Goal: Navigation & Orientation: Find specific page/section

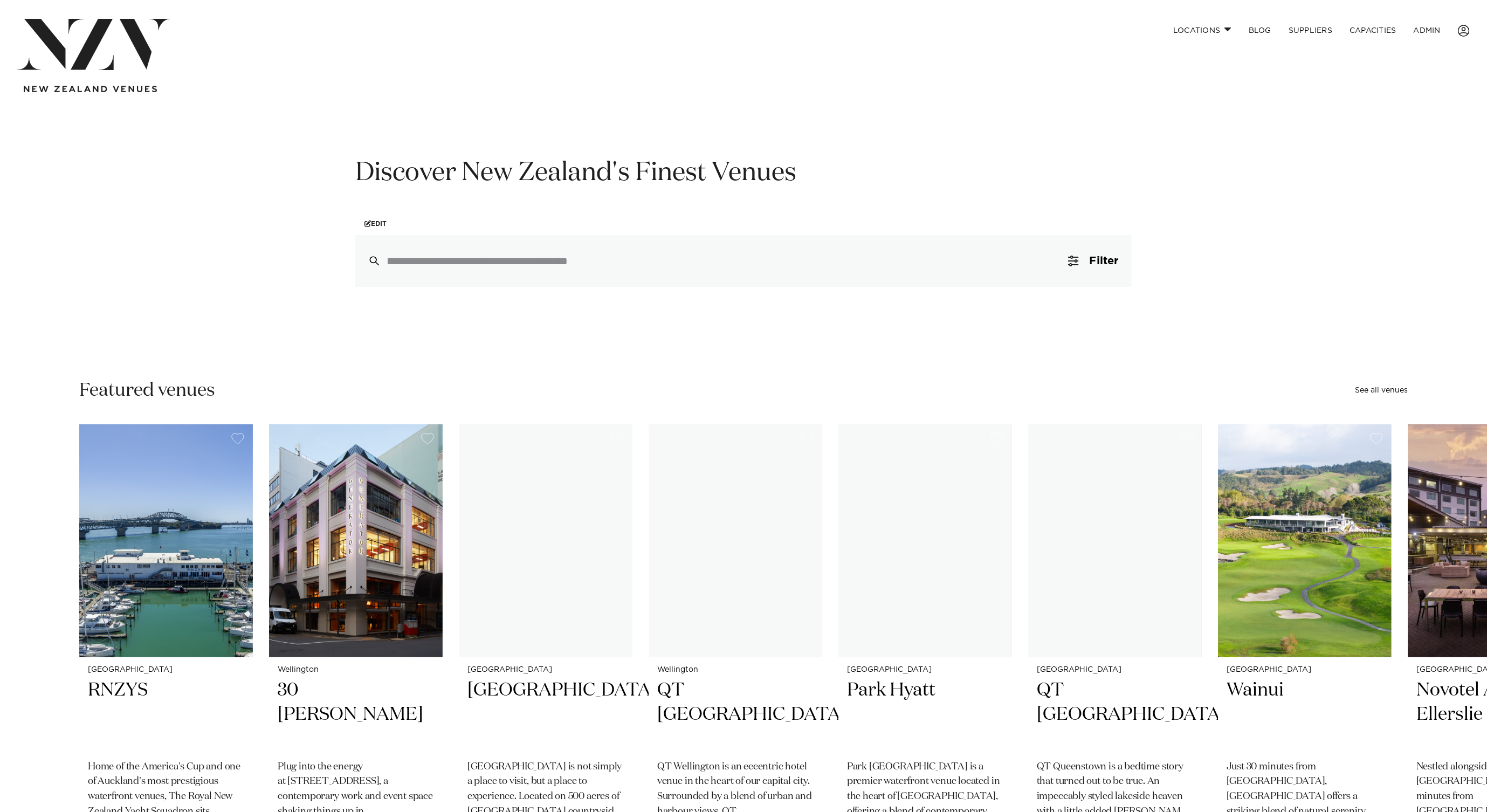
click at [1236, 27] on link "Locations" at bounding box center [1202, 30] width 76 height 23
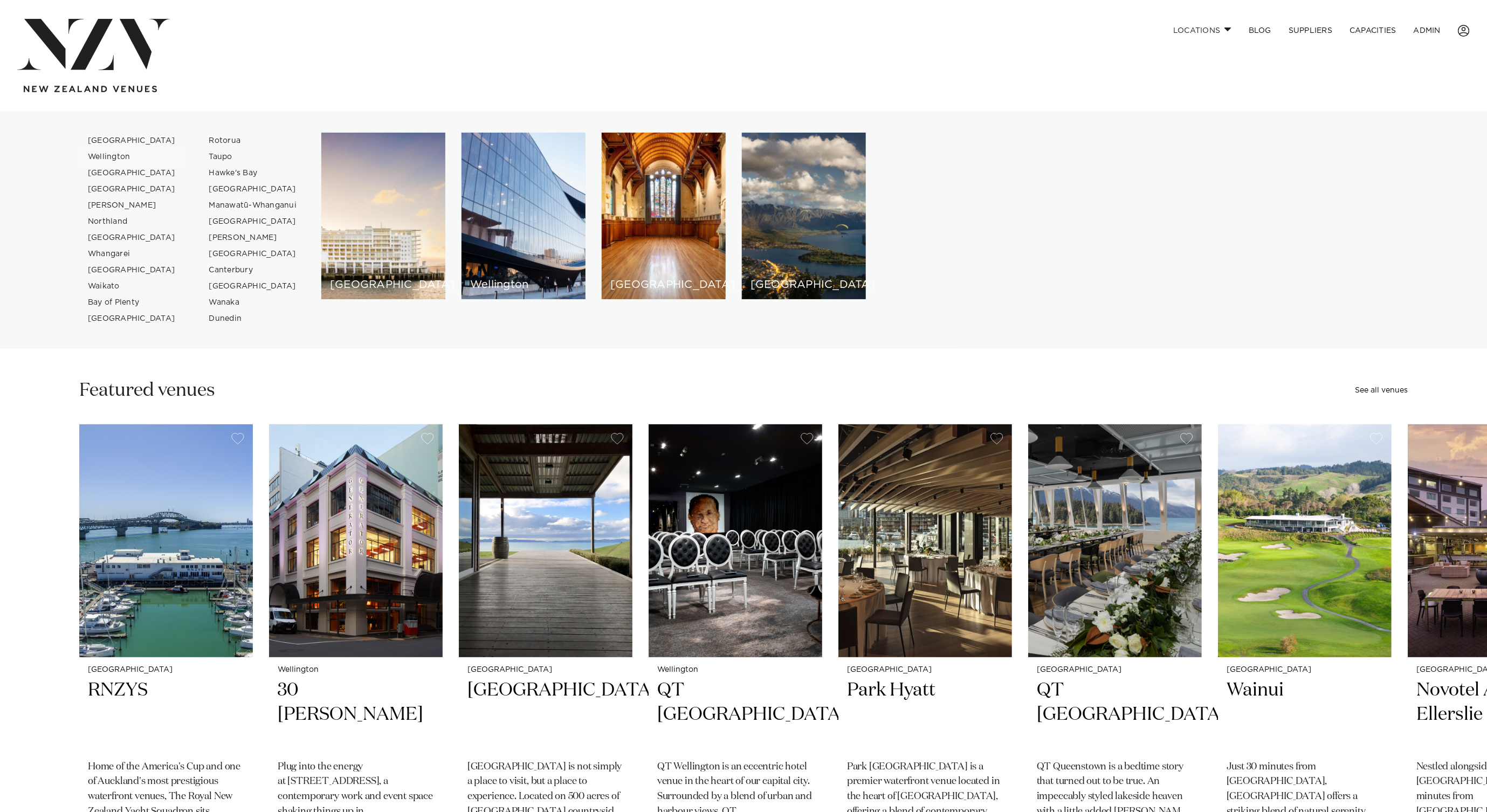
click at [119, 154] on link "Wellington" at bounding box center [132, 157] width 105 height 16
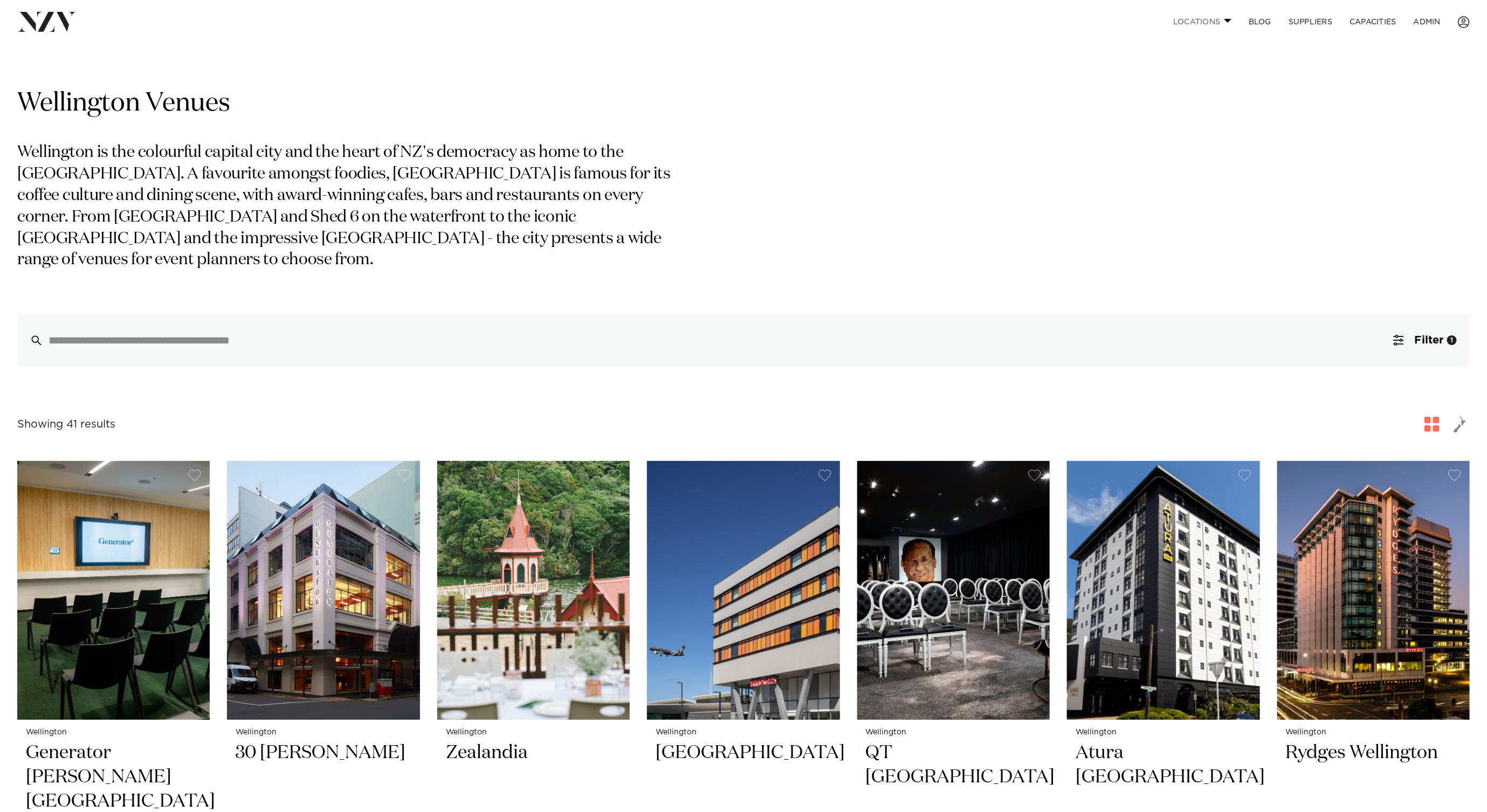
click at [1218, 24] on link "Locations" at bounding box center [1202, 22] width 76 height 23
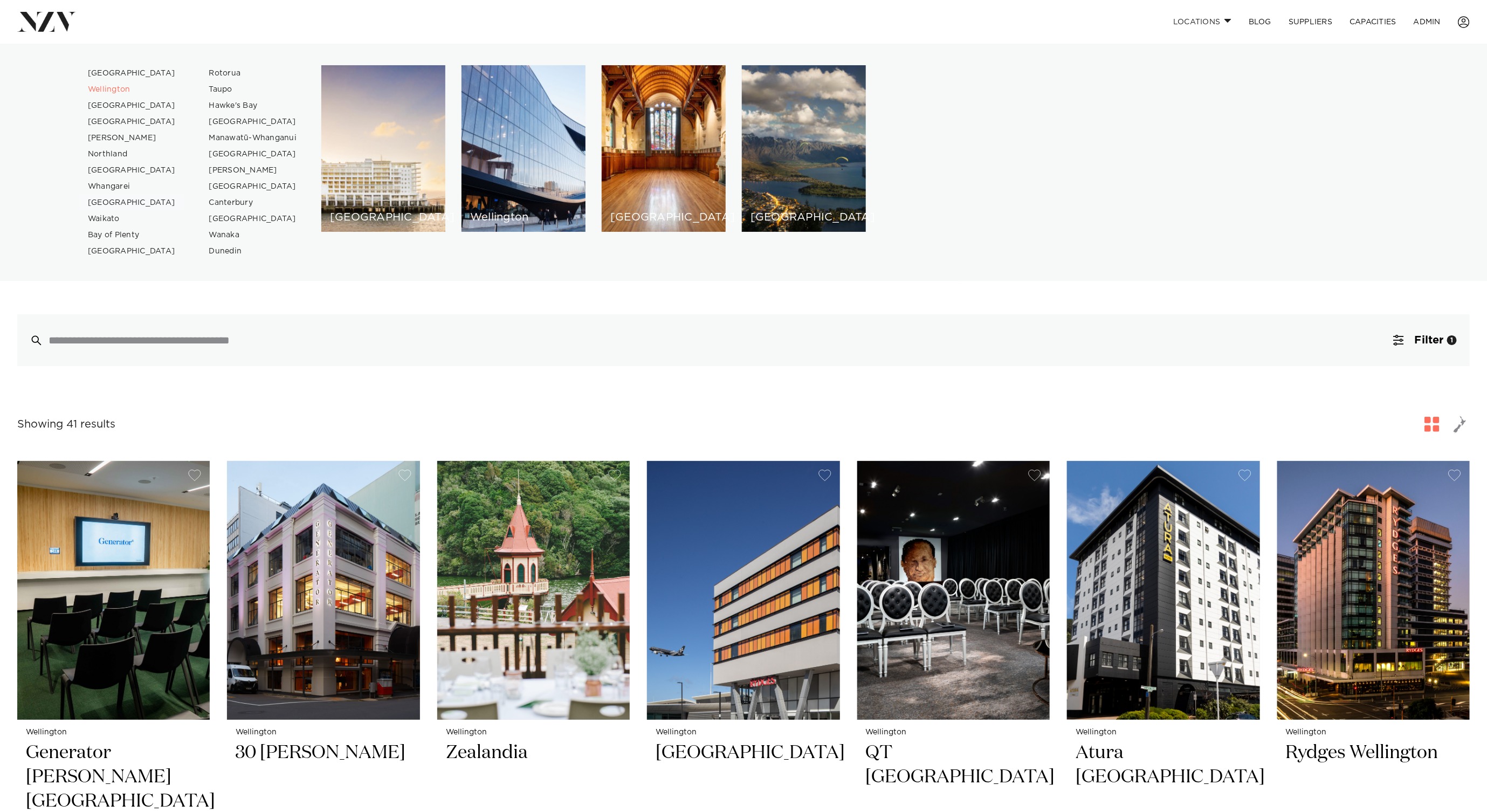
click at [135, 198] on link "[GEOGRAPHIC_DATA]" at bounding box center [132, 203] width 105 height 16
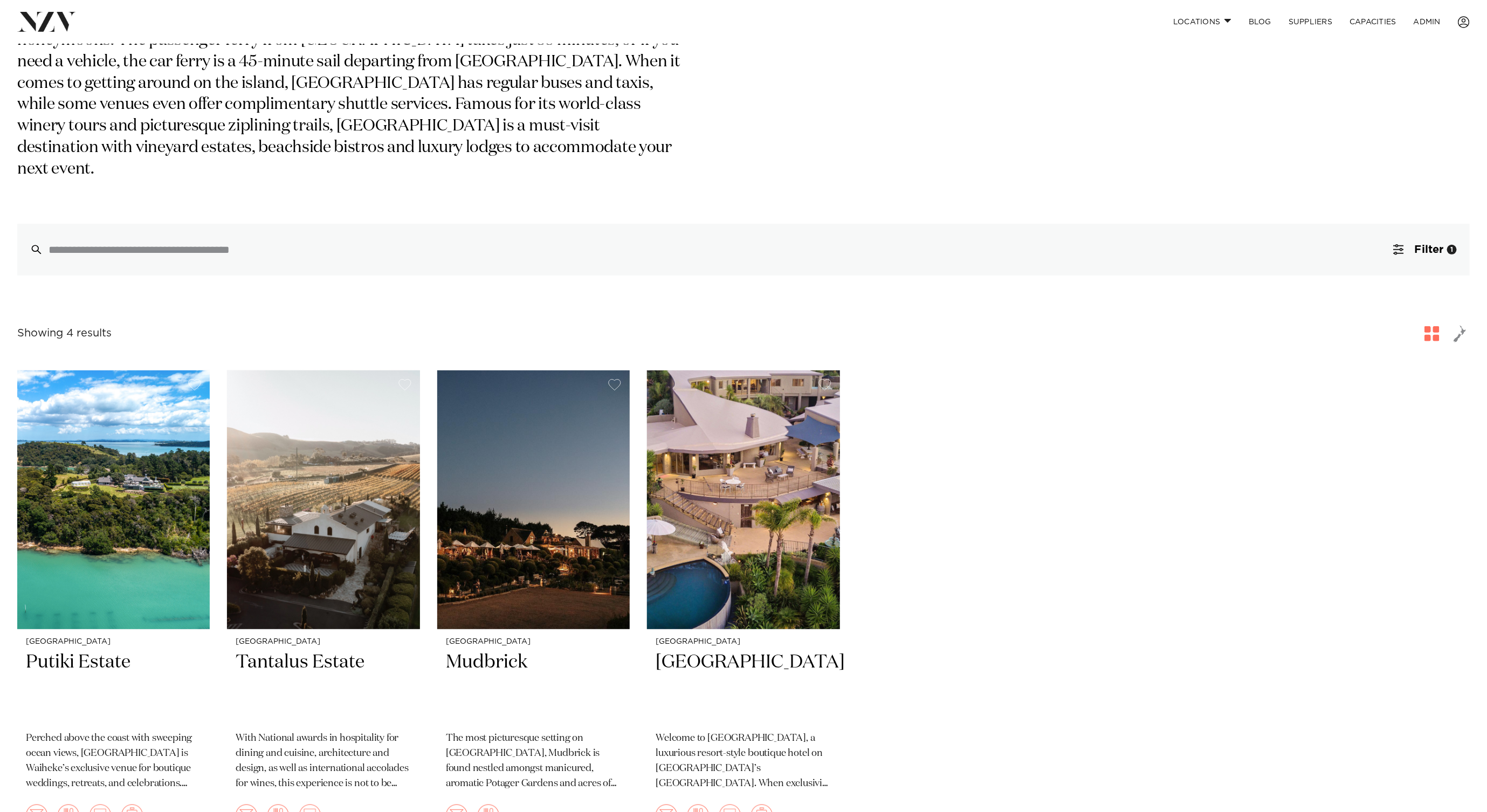
scroll to position [189, 0]
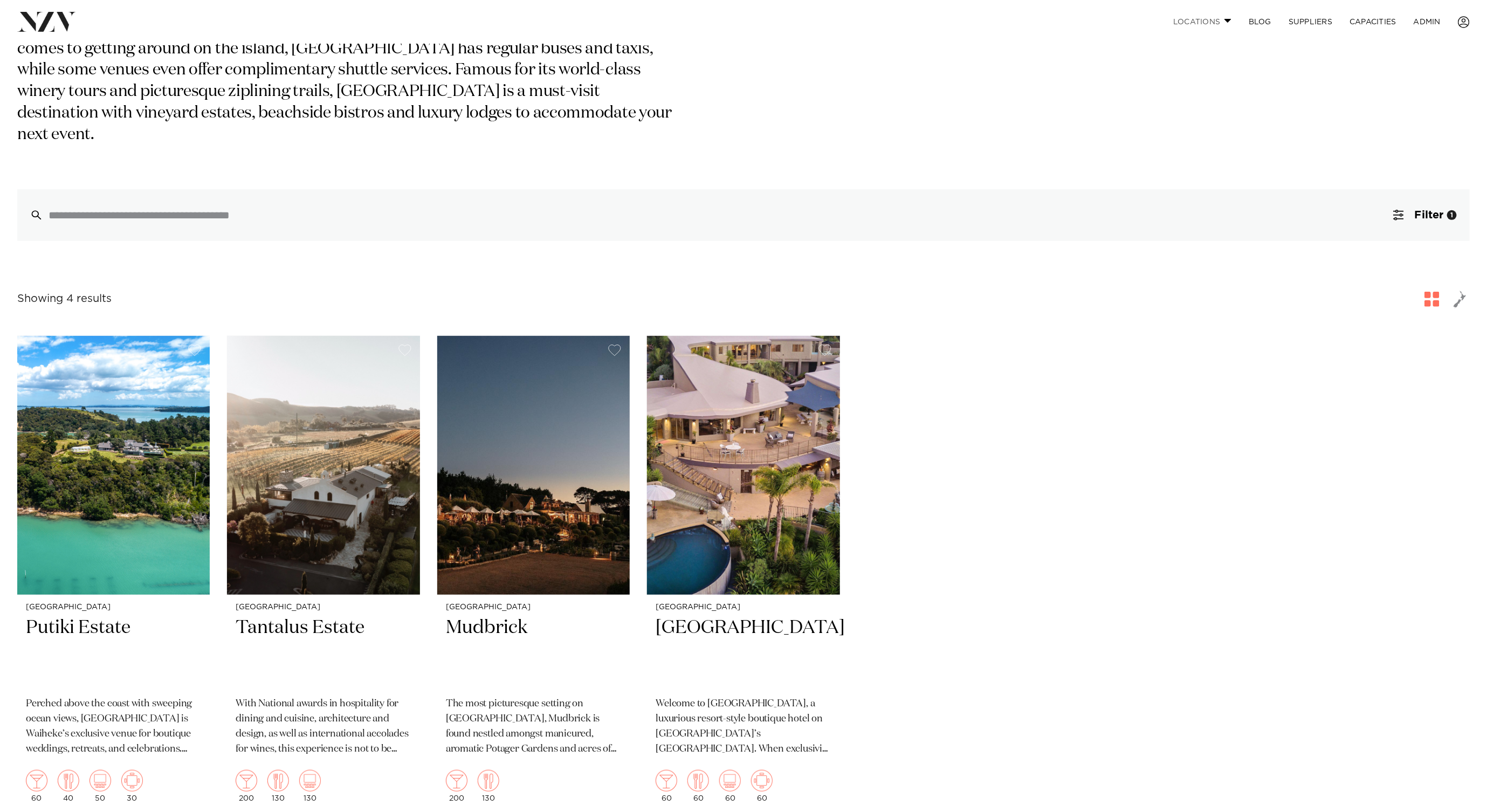
click at [1218, 21] on link "Locations" at bounding box center [1202, 22] width 76 height 23
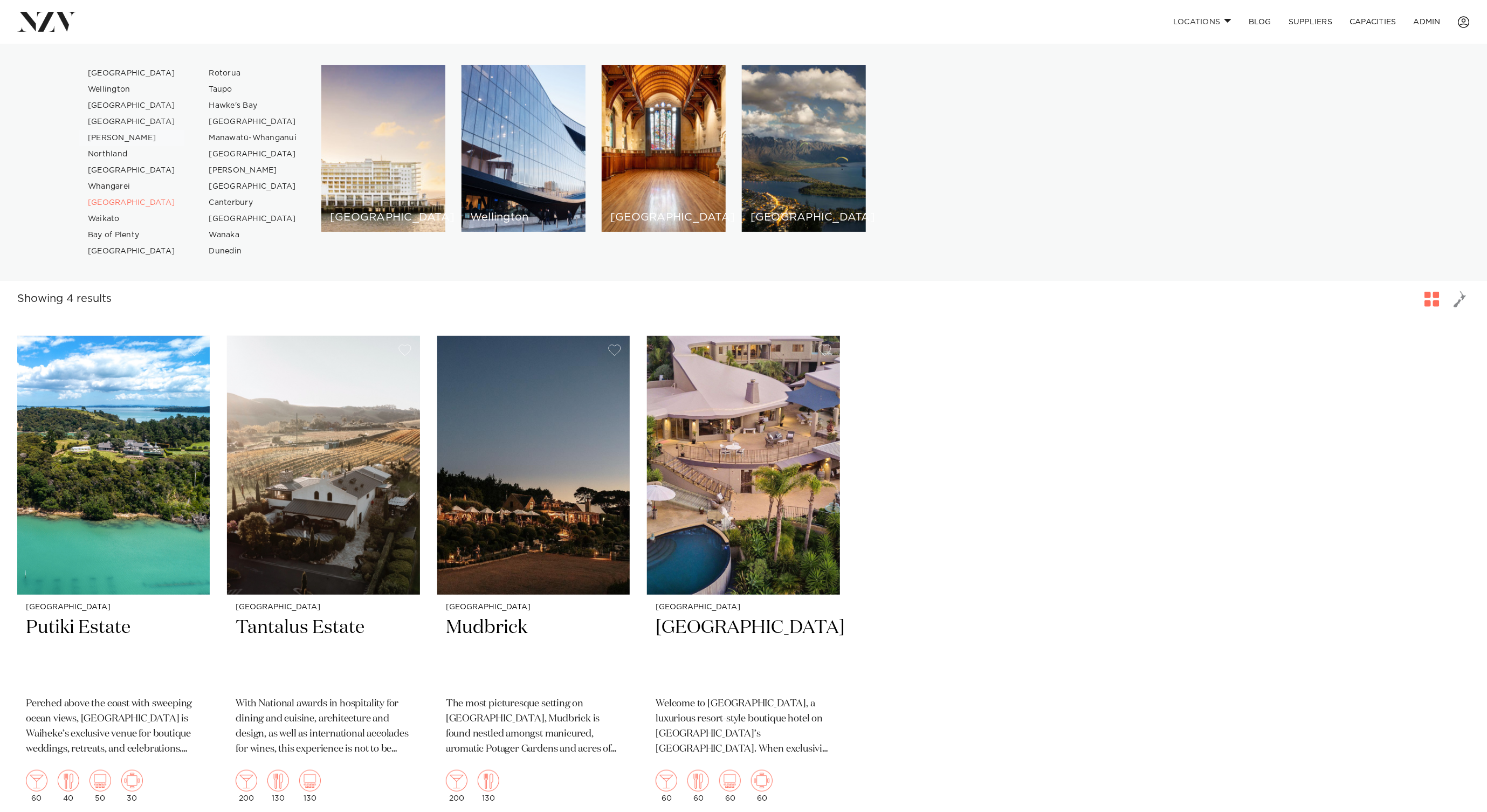
click at [112, 137] on link "[PERSON_NAME]" at bounding box center [132, 138] width 105 height 16
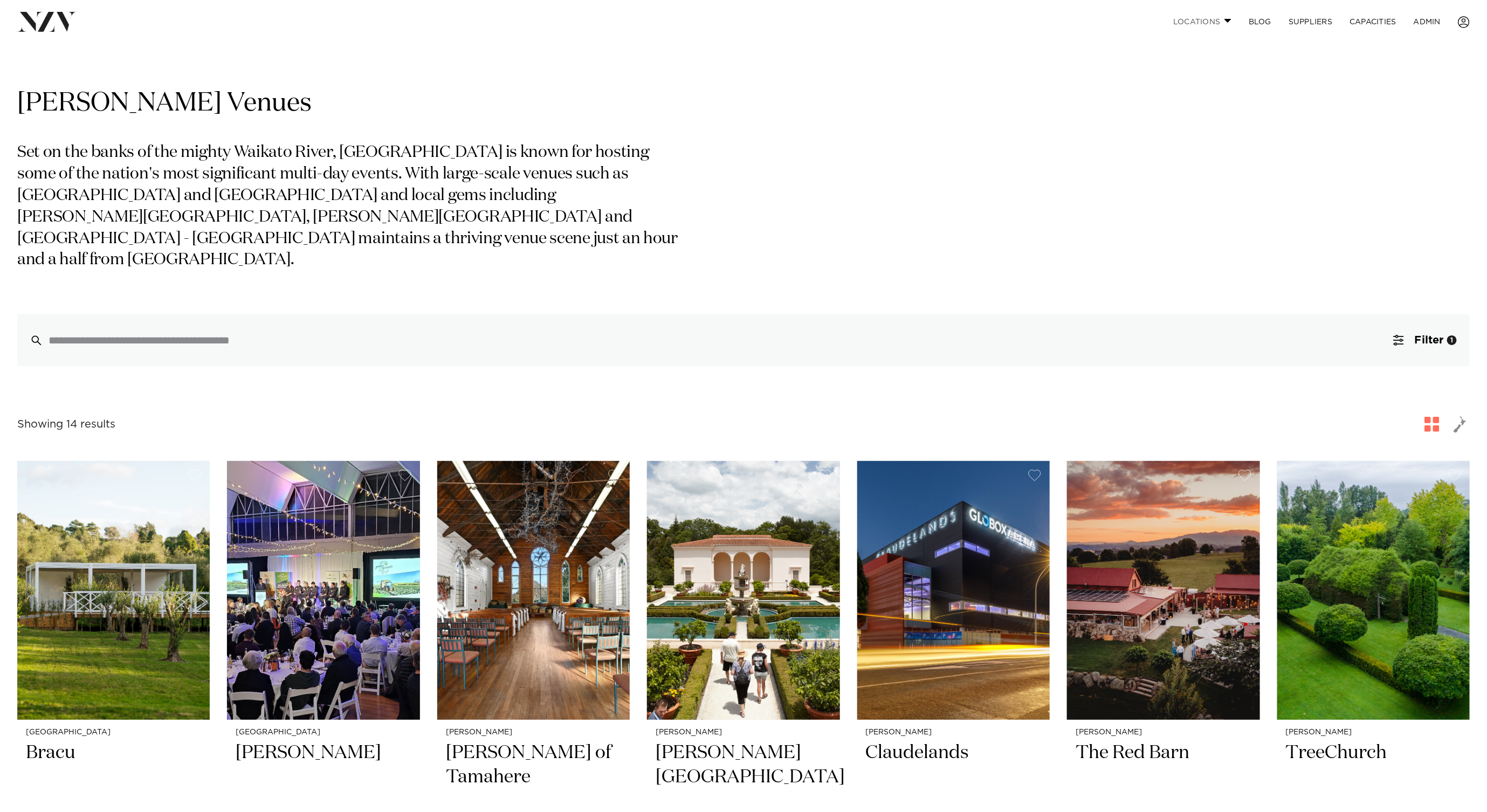
click at [1209, 22] on link "Locations" at bounding box center [1202, 22] width 76 height 23
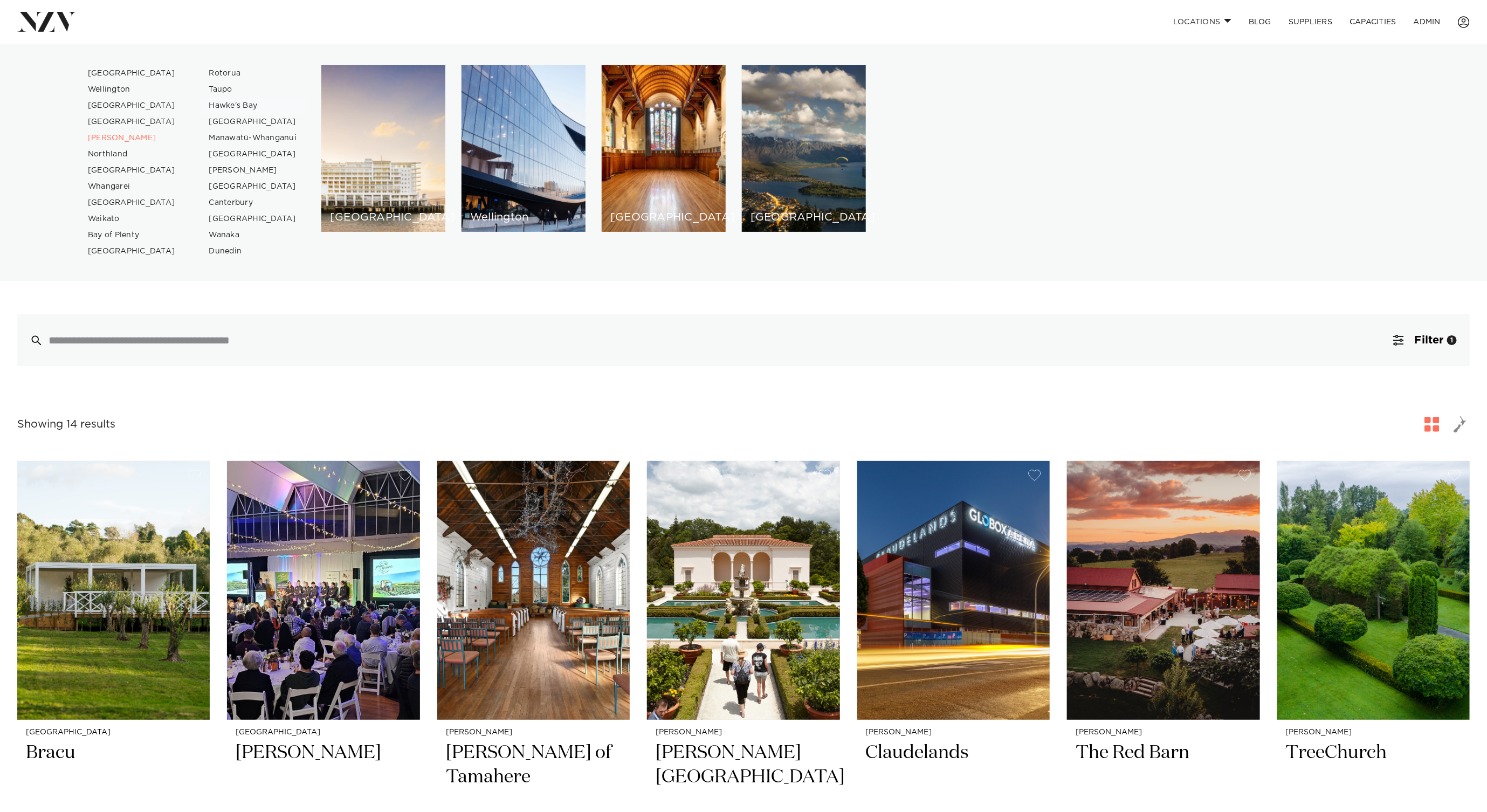
click at [233, 100] on link "Hawke's Bay" at bounding box center [253, 106] width 105 height 16
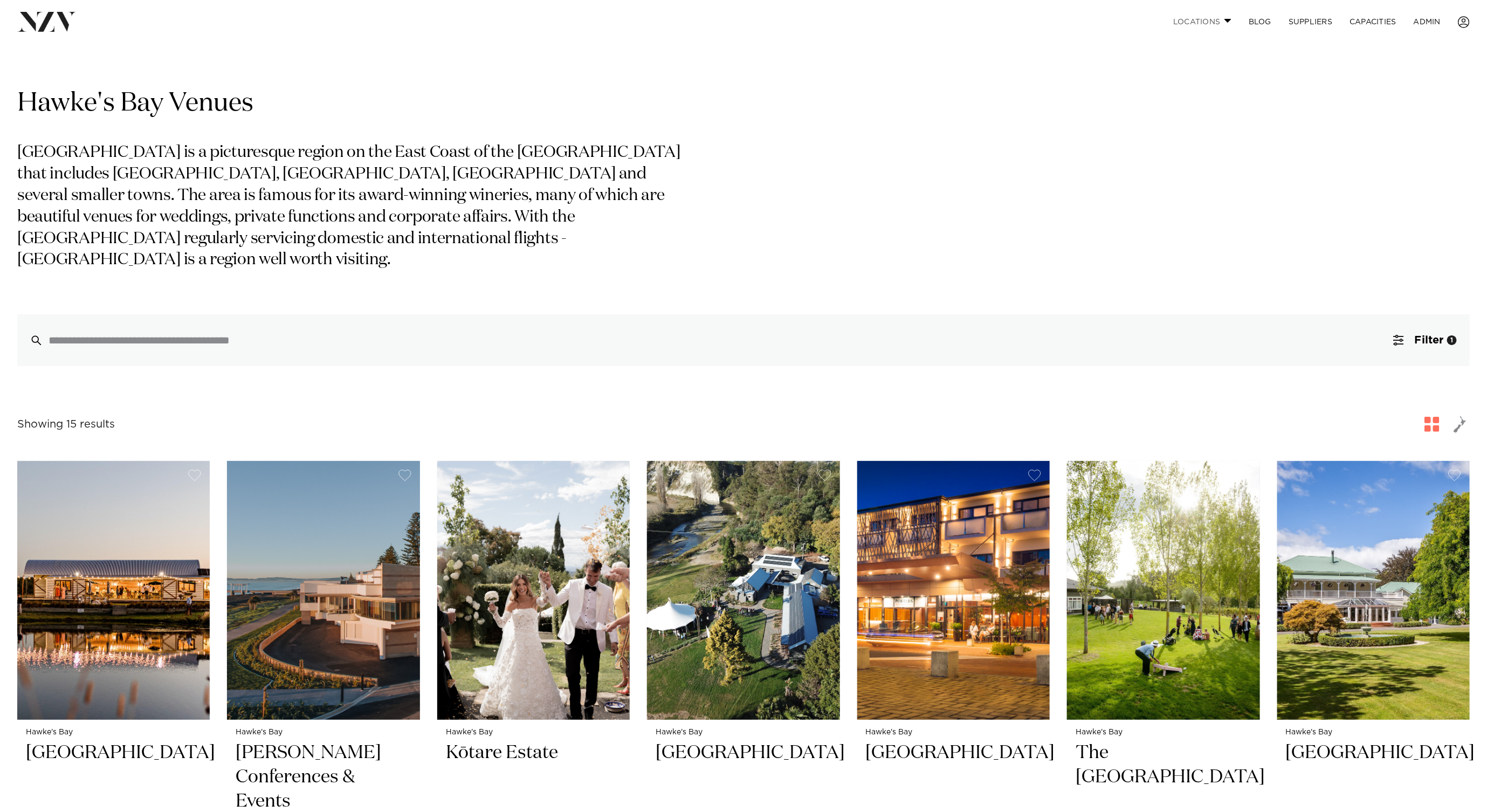
click at [1213, 28] on link "Locations" at bounding box center [1202, 22] width 76 height 23
